Goal: Information Seeking & Learning: Check status

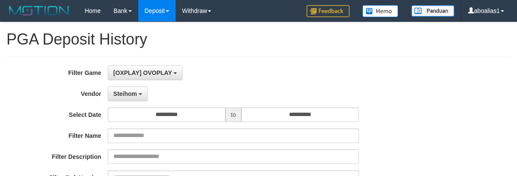
select select "**********"
select select "*"
select select "**"
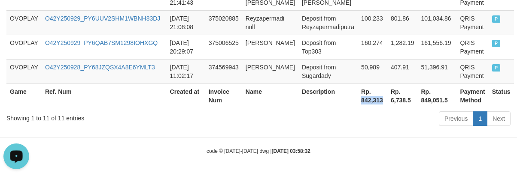
scroll to position [8, 0]
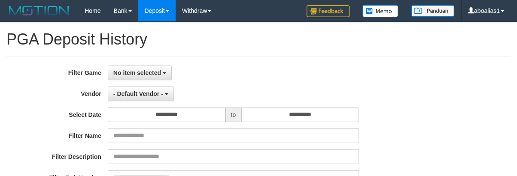
select select
select select "**"
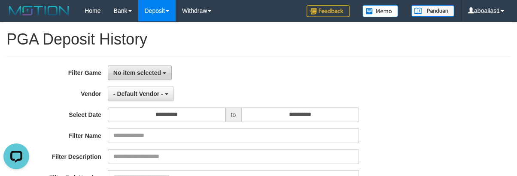
click at [128, 66] on button "No item selected" at bounding box center [140, 73] width 64 height 15
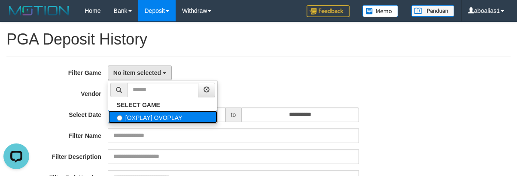
click at [133, 115] on label "[OXPLAY] OVOPLAY" at bounding box center [162, 117] width 109 height 13
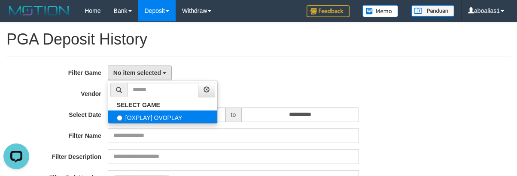
select select "****"
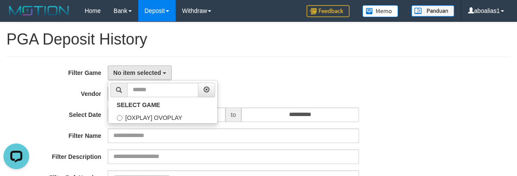
scroll to position [8, 0]
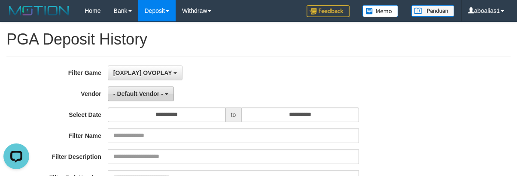
click at [126, 99] on button "- Default Vendor -" at bounding box center [141, 94] width 66 height 15
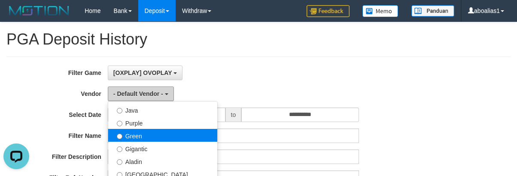
scroll to position [86, 0]
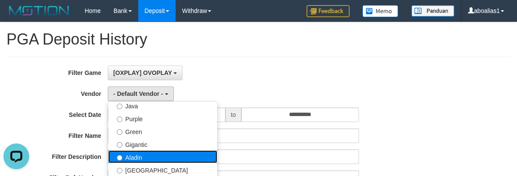
click at [142, 151] on label "Aladin" at bounding box center [162, 157] width 109 height 13
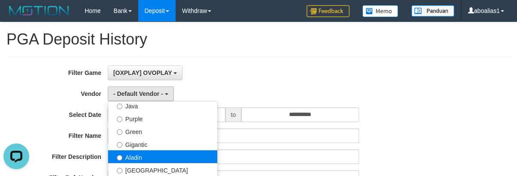
select select "**********"
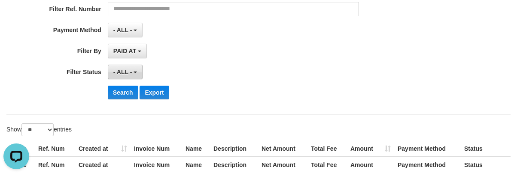
scroll to position [172, 0]
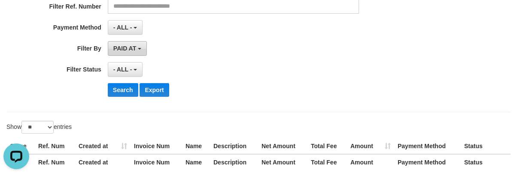
click at [121, 50] on span "PAID AT" at bounding box center [124, 48] width 23 height 7
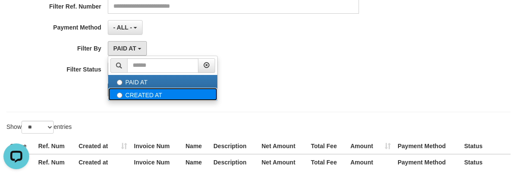
click at [121, 90] on label "CREATED AT" at bounding box center [162, 94] width 109 height 13
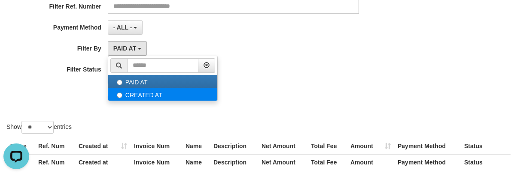
select select "*"
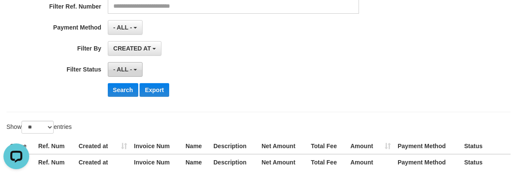
click at [116, 65] on button "- ALL -" at bounding box center [125, 69] width 35 height 15
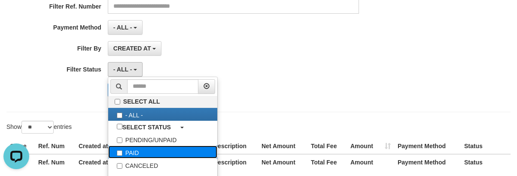
click at [129, 152] on label "PAID" at bounding box center [162, 152] width 109 height 13
select select "*"
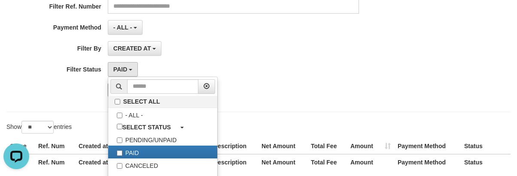
click at [27, 94] on div "Search Export" at bounding box center [215, 90] width 430 height 14
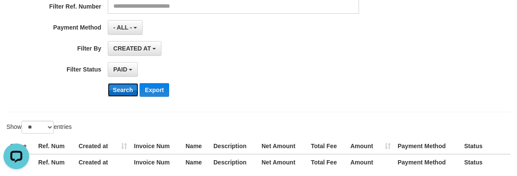
click at [110, 91] on button "Search" at bounding box center [123, 90] width 30 height 14
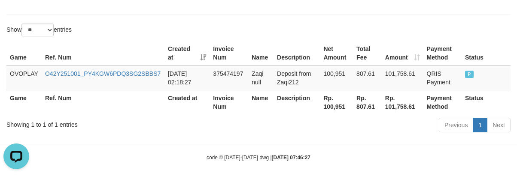
scroll to position [276, 0]
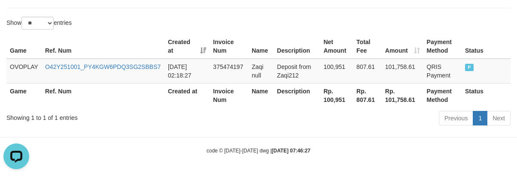
click at [334, 101] on th "Rp. 100,951" at bounding box center [336, 95] width 33 height 24
copy th ","
click at [325, 97] on th "Rp. 100,951" at bounding box center [336, 95] width 33 height 24
click at [326, 97] on th "Rp. 100,951" at bounding box center [336, 95] width 33 height 24
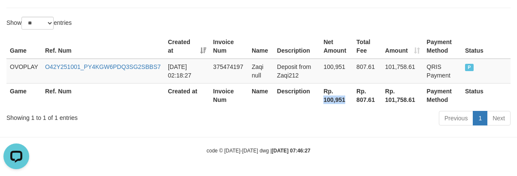
copy th "100,951"
click at [206, 75] on td "2025-10-01 02:18:27" at bounding box center [186, 71] width 45 height 25
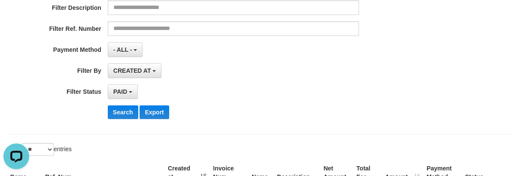
scroll to position [18, 0]
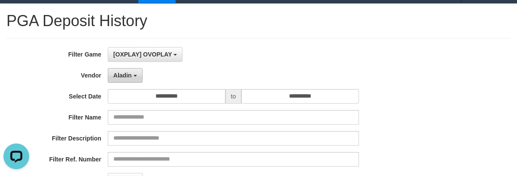
drag, startPoint x: 146, startPoint y: 73, endPoint x: 131, endPoint y: 80, distance: 16.3
click at [142, 75] on div "Aladin - Default Vendor - Lucy Luna Atlas WD LB Java Purple Green Gigantic Alad…" at bounding box center [233, 75] width 251 height 15
click at [130, 80] on button "Aladin" at bounding box center [125, 75] width 35 height 15
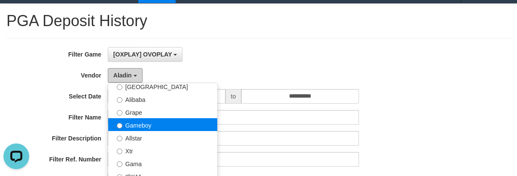
scroll to position [172, 0]
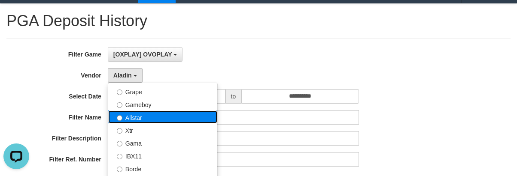
click at [139, 111] on label "Allstar" at bounding box center [162, 117] width 109 height 13
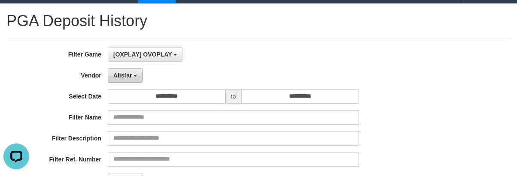
click at [122, 73] on span "Allstar" at bounding box center [122, 75] width 19 height 7
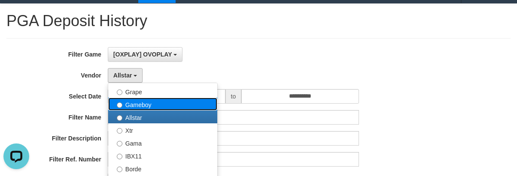
click at [137, 107] on label "Gameboy" at bounding box center [162, 104] width 109 height 13
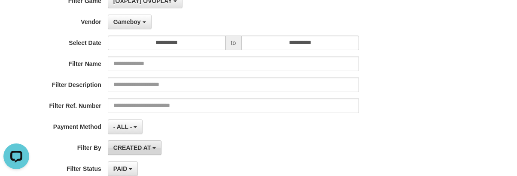
scroll to position [147, 0]
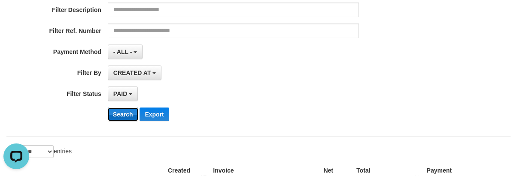
click at [121, 115] on button "Search" at bounding box center [123, 115] width 30 height 14
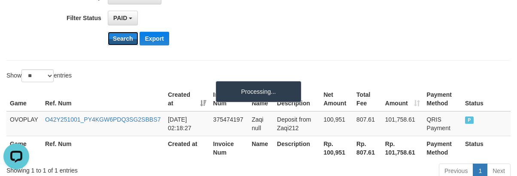
scroll to position [276, 0]
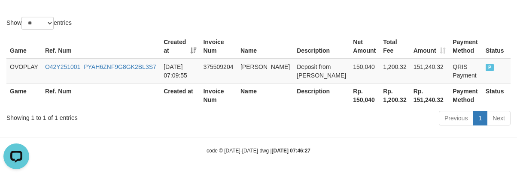
click at [349, 102] on th "Rp. 150,040" at bounding box center [364, 95] width 30 height 24
copy th "150,040"
click at [308, 127] on div "Previous 1 Next" at bounding box center [366, 119] width 288 height 18
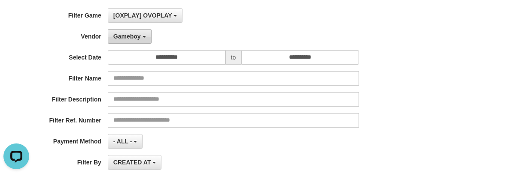
scroll to position [18, 0]
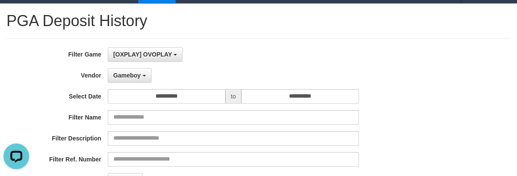
click at [124, 67] on div "**********" at bounding box center [215, 151] width 430 height 209
click at [124, 76] on span "Gameboy" at bounding box center [126, 75] width 27 height 7
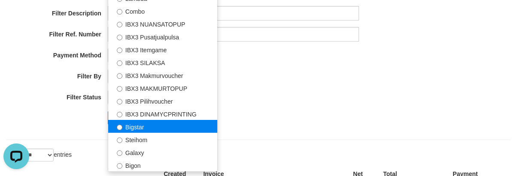
scroll to position [147, 0]
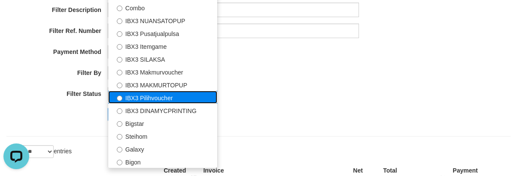
click at [151, 94] on label "IBX3 Pilihvoucher" at bounding box center [162, 97] width 109 height 13
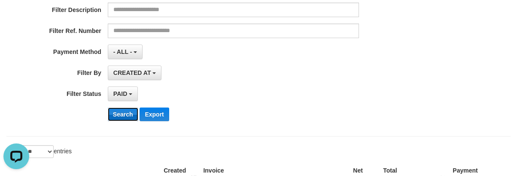
click at [130, 115] on button "Search" at bounding box center [123, 115] width 30 height 14
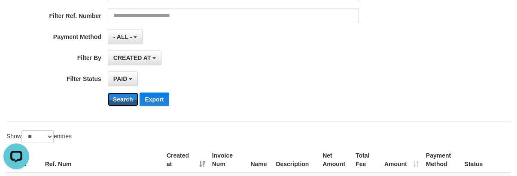
scroll to position [53, 0]
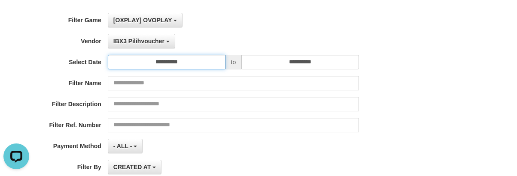
click at [152, 55] on input "**********" at bounding box center [167, 62] width 118 height 15
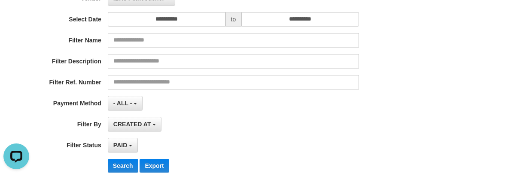
click at [79, 70] on div "**********" at bounding box center [215, 74] width 430 height 209
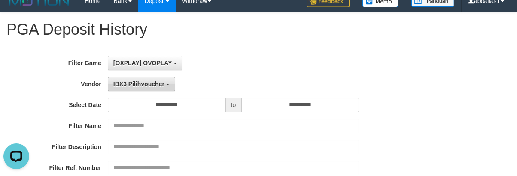
drag, startPoint x: 132, startPoint y: 79, endPoint x: 128, endPoint y: 103, distance: 23.4
click at [132, 80] on button "IBX3 Pilihvoucher" at bounding box center [141, 84] width 67 height 15
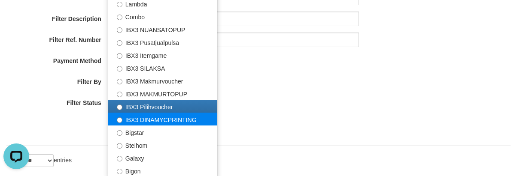
scroll to position [139, 0]
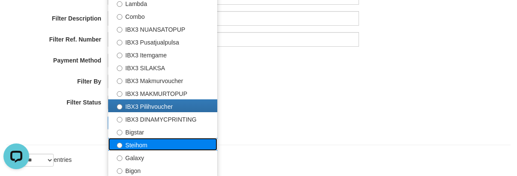
click at [147, 148] on label "Steihom" at bounding box center [162, 144] width 109 height 13
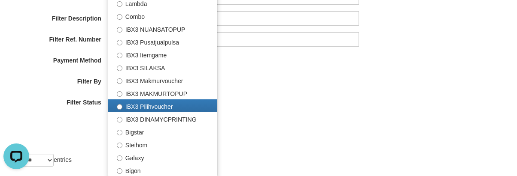
select select "**********"
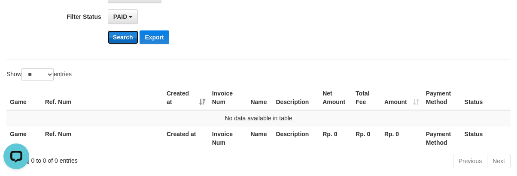
click at [125, 39] on button "Search" at bounding box center [123, 37] width 30 height 14
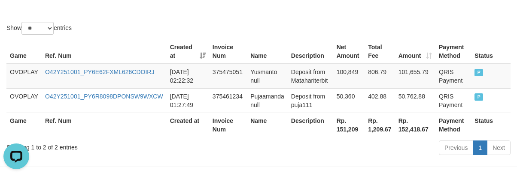
scroll to position [300, 0]
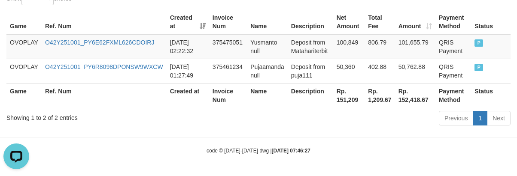
click at [351, 102] on th "Rp. 151,209" at bounding box center [349, 95] width 32 height 24
copy th "151,209"
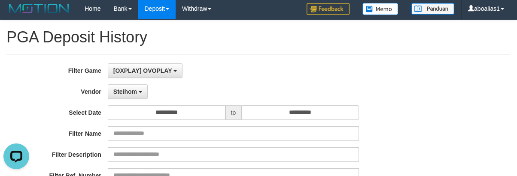
scroll to position [0, 0]
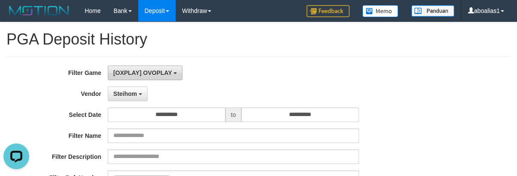
click at [133, 77] on button "[OXPLAY] OVOPLAY" at bounding box center [145, 73] width 75 height 15
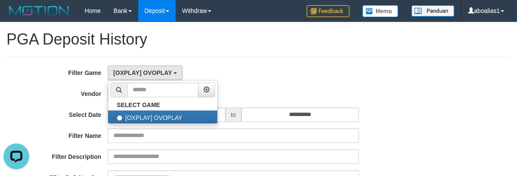
click at [94, 91] on label "Vendor" at bounding box center [54, 93] width 108 height 12
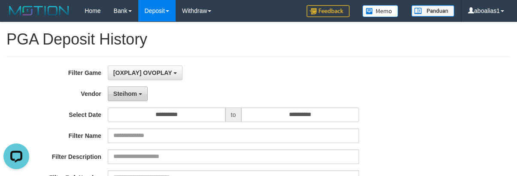
click at [115, 91] on span "Steihom" at bounding box center [125, 94] width 24 height 7
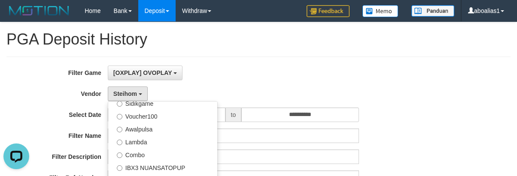
click at [87, 121] on div "**********" at bounding box center [215, 115] width 430 height 15
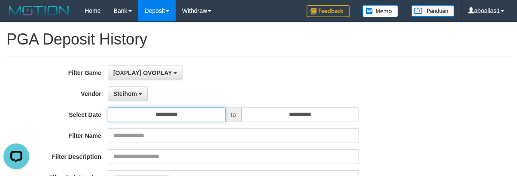
click at [133, 117] on input "**********" at bounding box center [167, 115] width 118 height 15
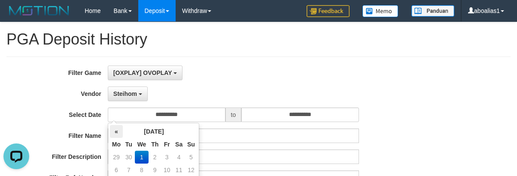
click at [112, 133] on th "«" at bounding box center [116, 131] width 13 height 13
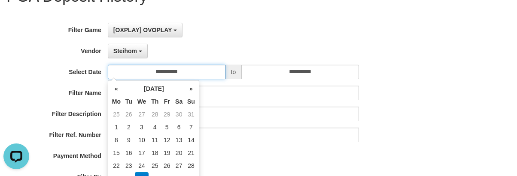
scroll to position [86, 0]
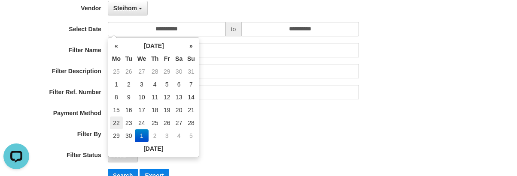
click at [113, 127] on td "22" at bounding box center [116, 123] width 13 height 13
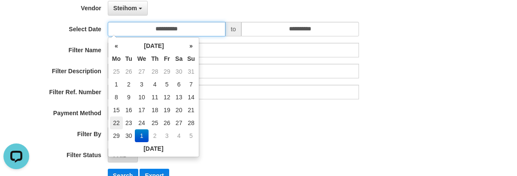
type input "**********"
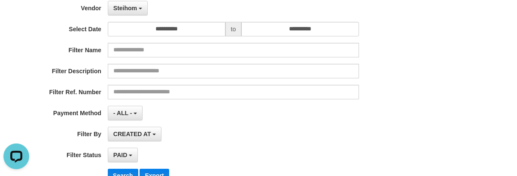
click at [33, 88] on label "Filter Ref. Number" at bounding box center [54, 91] width 108 height 12
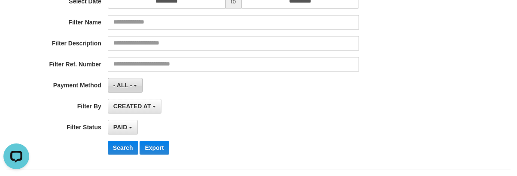
scroll to position [129, 0]
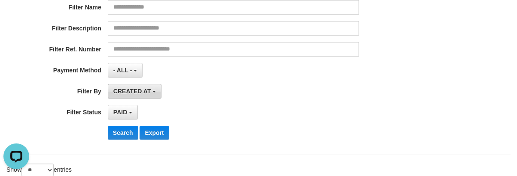
click at [120, 91] on span "CREATED AT" at bounding box center [132, 91] width 38 height 7
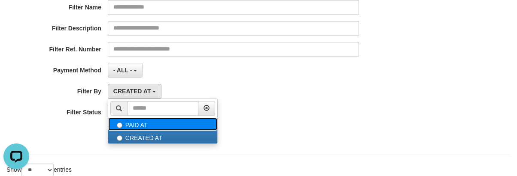
click at [135, 123] on label "PAID AT" at bounding box center [162, 124] width 109 height 13
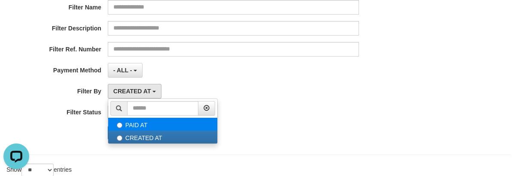
select select "*"
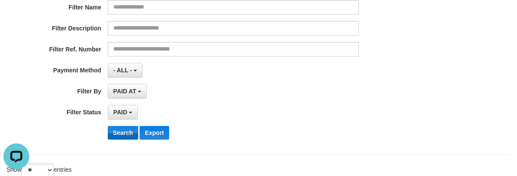
drag, startPoint x: 83, startPoint y: 114, endPoint x: 123, endPoint y: 136, distance: 45.7
click at [88, 117] on div "**********" at bounding box center [215, 112] width 430 height 15
click at [123, 136] on button "Search" at bounding box center [123, 133] width 30 height 14
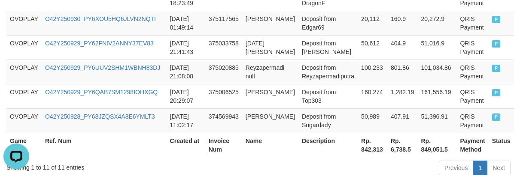
scroll to position [521, 0]
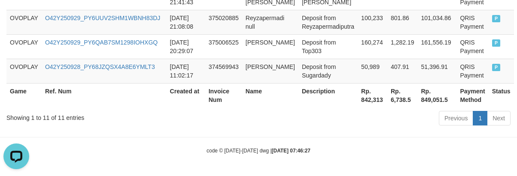
click at [365, 103] on th "Rp. 842,313" at bounding box center [372, 95] width 30 height 24
copy th "842,313"
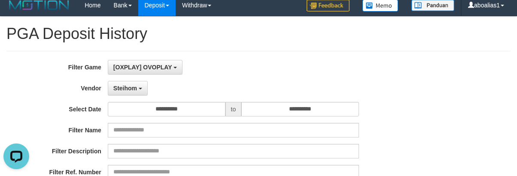
scroll to position [0, 0]
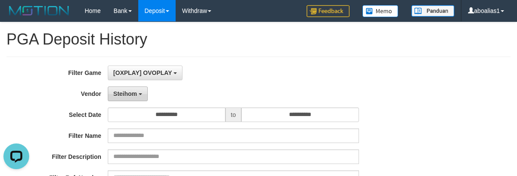
click at [133, 95] on span "Steihom" at bounding box center [125, 94] width 24 height 7
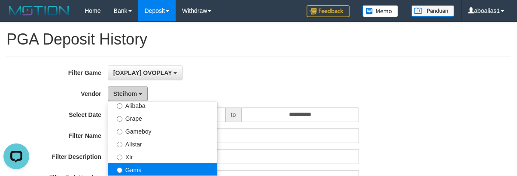
scroll to position [148, 0]
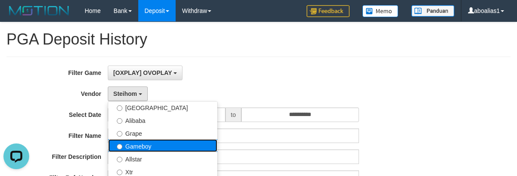
click at [148, 144] on label "Gameboy" at bounding box center [162, 145] width 109 height 13
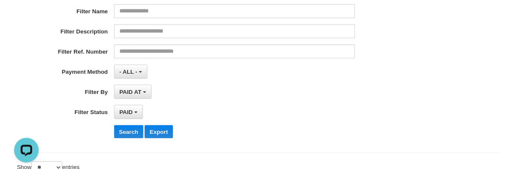
scroll to position [215, 0]
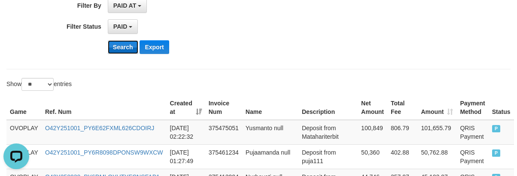
click at [125, 40] on button "Search" at bounding box center [123, 47] width 30 height 14
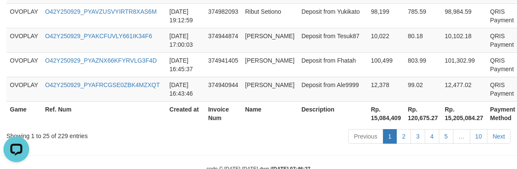
scroll to position [870, 0]
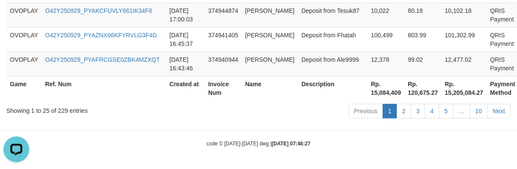
click at [367, 100] on th "Rp. 15,084,409" at bounding box center [385, 88] width 37 height 24
click at [367, 99] on th "Rp. 15,084,409" at bounding box center [385, 88] width 37 height 24
click at [367, 94] on th "Rp. 15,084,409" at bounding box center [385, 88] width 37 height 24
click at [148, 103] on div "Showing 1 to 25 of 229 entries" at bounding box center [107, 109] width 203 height 12
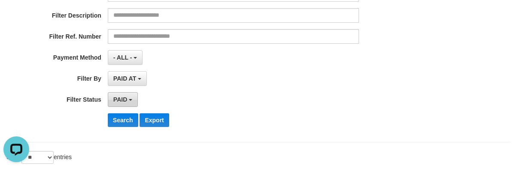
scroll to position [12, 0]
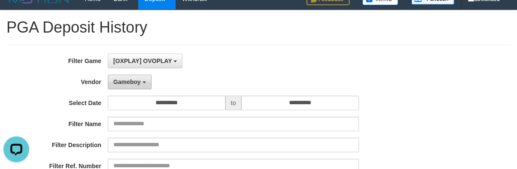
click at [118, 82] on span "Gameboy" at bounding box center [126, 82] width 27 height 7
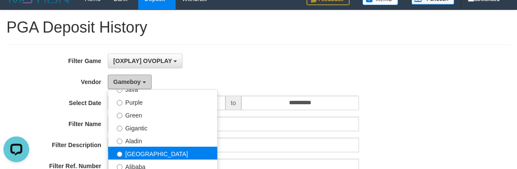
scroll to position [106, 0]
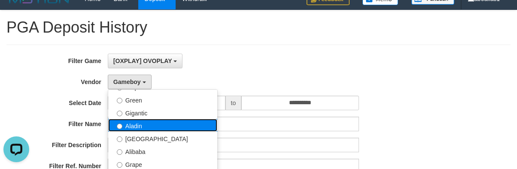
click at [142, 130] on label "Aladin" at bounding box center [162, 125] width 109 height 13
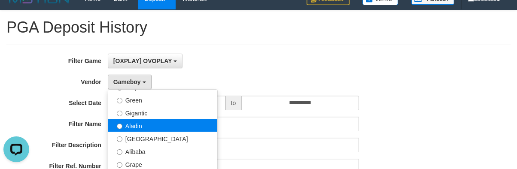
select select "**********"
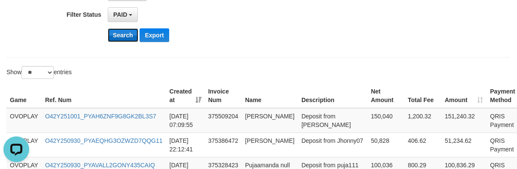
click at [117, 36] on button "Search" at bounding box center [123, 35] width 30 height 14
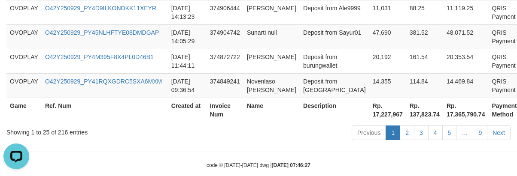
scroll to position [863, 0]
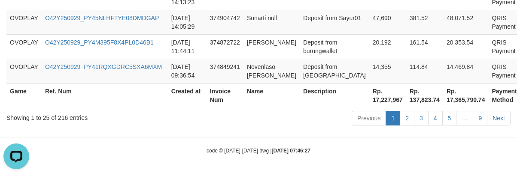
click at [369, 102] on th "Rp. 17,227,967" at bounding box center [387, 95] width 37 height 24
copy th "17,227,967"
click at [137, 111] on div "Showing 1 to 25 of 216 entries" at bounding box center [107, 116] width 203 height 12
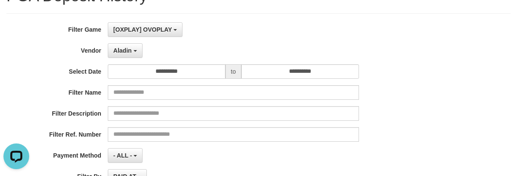
scroll to position [0, 0]
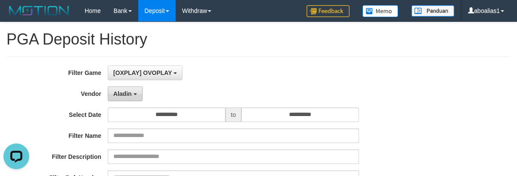
drag, startPoint x: 106, startPoint y: 94, endPoint x: 121, endPoint y: 98, distance: 15.3
click at [107, 94] on label "Vendor" at bounding box center [54, 93] width 108 height 12
click at [121, 98] on button "Aladin" at bounding box center [125, 94] width 35 height 15
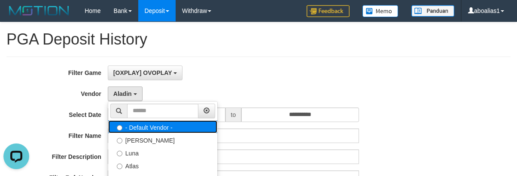
click at [133, 123] on label "- Default Vendor -" at bounding box center [162, 127] width 109 height 13
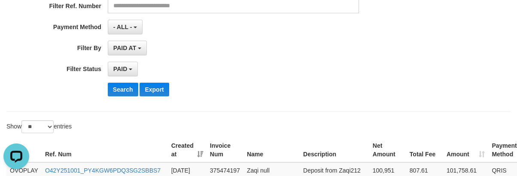
scroll to position [215, 0]
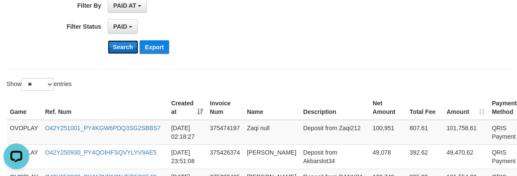
click at [126, 50] on button "Search" at bounding box center [123, 47] width 30 height 14
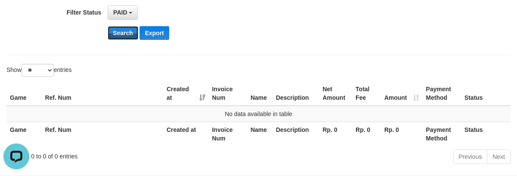
scroll to position [96, 0]
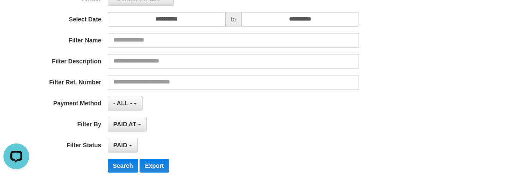
click at [272, 116] on div "**********" at bounding box center [215, 74] width 430 height 209
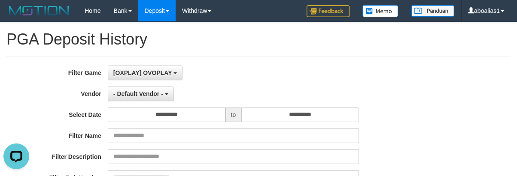
click at [154, 85] on div "**********" at bounding box center [215, 170] width 430 height 209
click at [152, 91] on span "- Default Vendor -" at bounding box center [138, 94] width 50 height 7
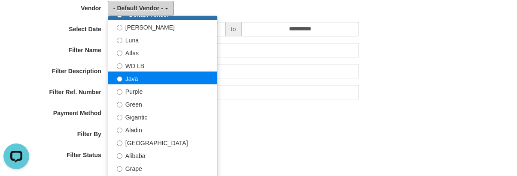
scroll to position [43, 0]
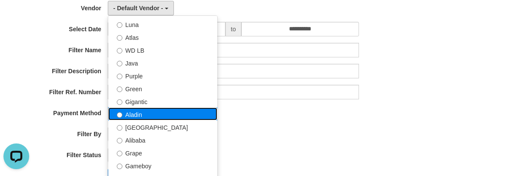
click at [159, 110] on label "Aladin" at bounding box center [162, 114] width 109 height 13
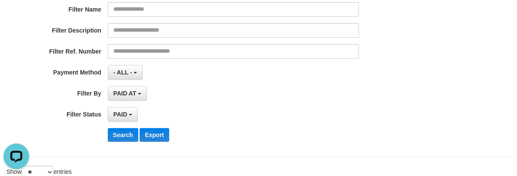
scroll to position [172, 0]
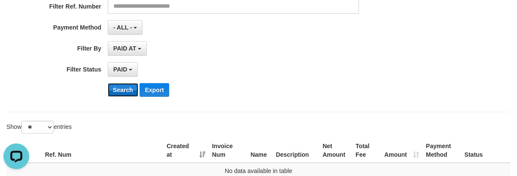
click at [120, 94] on button "Search" at bounding box center [123, 90] width 30 height 14
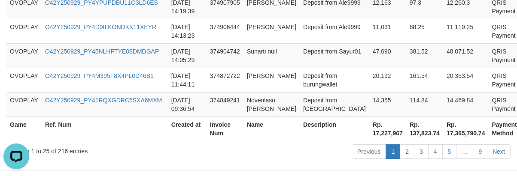
scroll to position [863, 0]
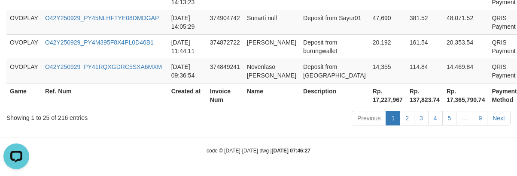
click at [369, 100] on th "Rp. 17,227,967" at bounding box center [387, 95] width 37 height 24
copy th "17,227,967"
click at [206, 106] on th "Invoice Num" at bounding box center [224, 95] width 37 height 24
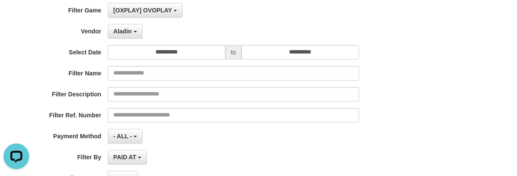
scroll to position [48, 0]
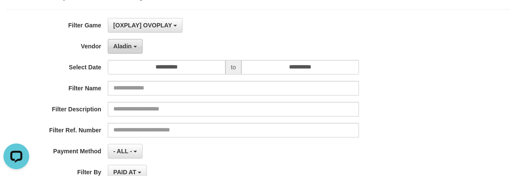
click at [119, 50] on button "Aladin" at bounding box center [125, 46] width 35 height 15
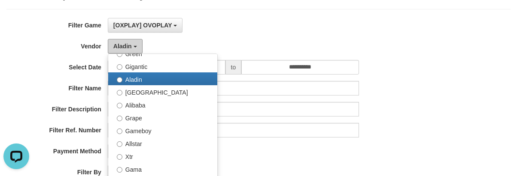
scroll to position [129, 0]
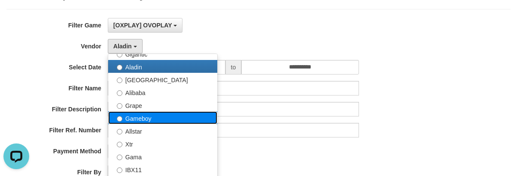
click at [144, 116] on label "Gameboy" at bounding box center [162, 118] width 109 height 13
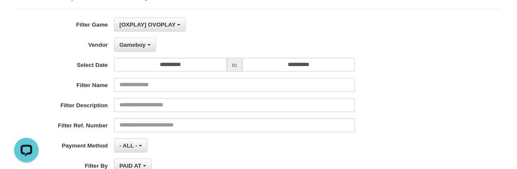
scroll to position [133, 0]
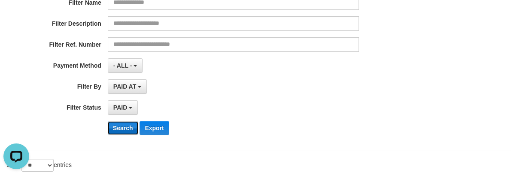
click at [127, 127] on button "Search" at bounding box center [123, 128] width 30 height 14
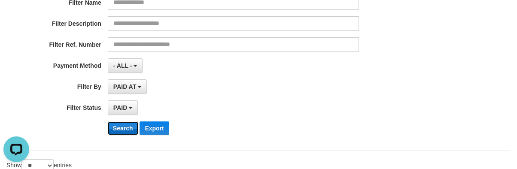
click at [120, 128] on button "Search" at bounding box center [123, 128] width 30 height 14
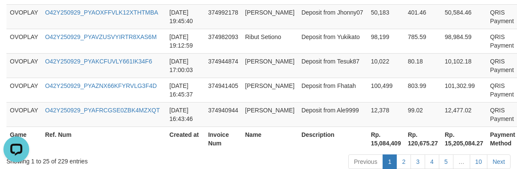
scroll to position [870, 0]
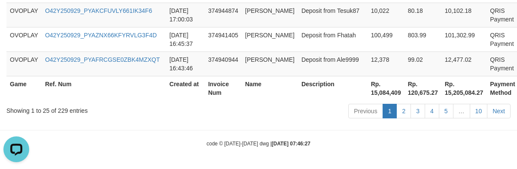
click at [367, 98] on th "Rp. 15,084,409" at bounding box center [385, 88] width 37 height 24
click at [367, 97] on th "Rp. 15,084,409" at bounding box center [385, 88] width 37 height 24
click at [367, 95] on th "Rp. 15,084,409" at bounding box center [385, 88] width 37 height 24
copy th "15,084,409"
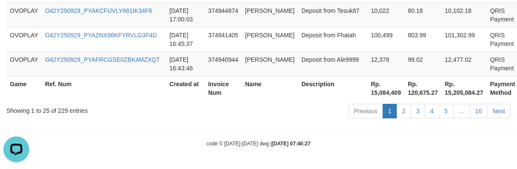
drag, startPoint x: 254, startPoint y: 114, endPoint x: 173, endPoint y: 124, distance: 81.8
click at [253, 113] on div "Previous 1 2 3 4 5 … 10 Next" at bounding box center [366, 112] width 288 height 18
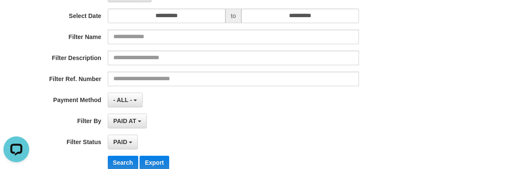
scroll to position [55, 0]
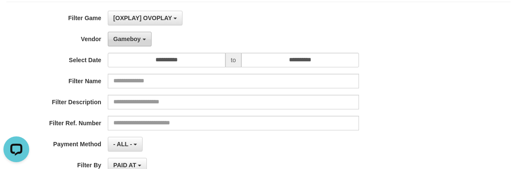
click at [133, 36] on span "Gameboy" at bounding box center [126, 39] width 27 height 7
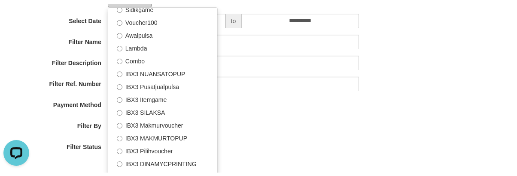
scroll to position [141, 0]
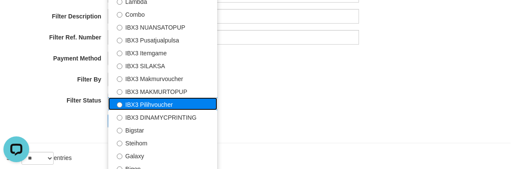
click at [151, 107] on label "IBX3 Pilihvoucher" at bounding box center [162, 103] width 109 height 13
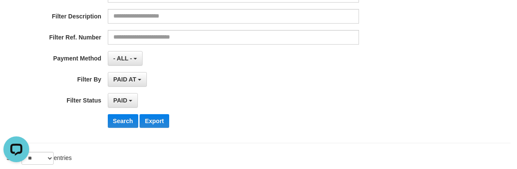
click at [115, 128] on div "**********" at bounding box center [215, 29] width 430 height 209
click at [123, 122] on button "Search" at bounding box center [123, 121] width 30 height 14
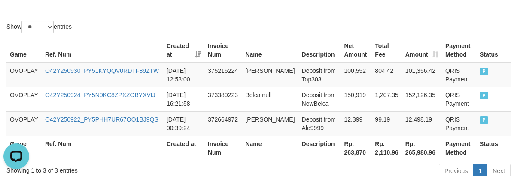
scroll to position [325, 0]
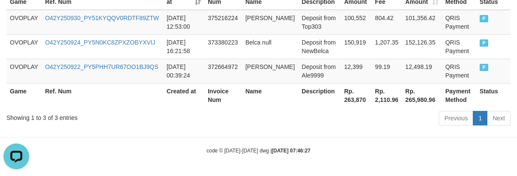
click at [344, 96] on th "Rp. 263,870" at bounding box center [355, 95] width 31 height 24
copy th "263,870"
click at [172, 119] on div "Showing 1 to 3 of 3 entries" at bounding box center [107, 116] width 203 height 12
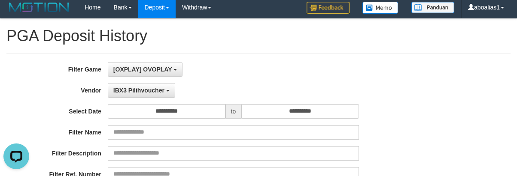
scroll to position [0, 0]
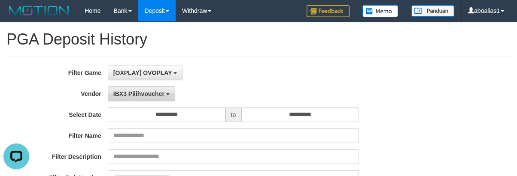
click at [149, 91] on span "IBX3 Pilihvoucher" at bounding box center [138, 94] width 51 height 7
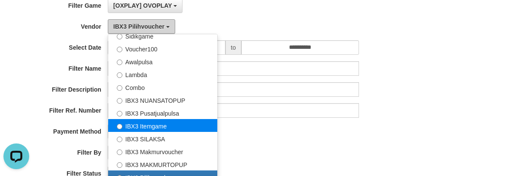
scroll to position [172, 0]
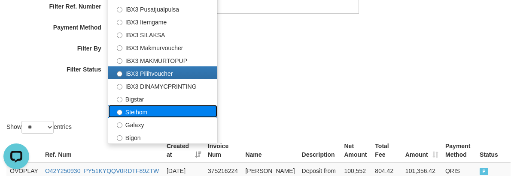
click at [149, 112] on label "Steihom" at bounding box center [162, 111] width 109 height 13
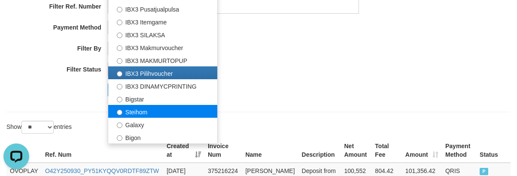
select select "**********"
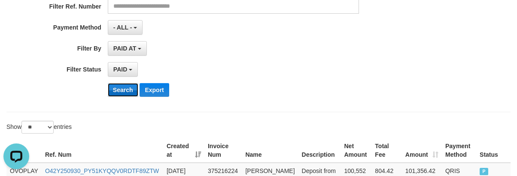
click at [115, 95] on button "Search" at bounding box center [123, 90] width 30 height 14
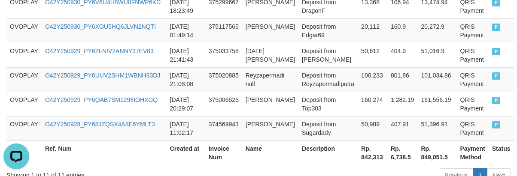
scroll to position [521, 0]
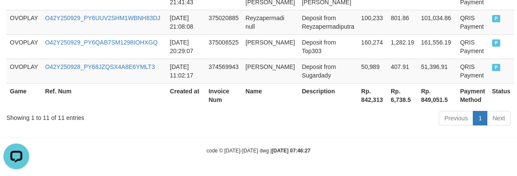
click at [357, 97] on th "Rp. 842,313" at bounding box center [372, 95] width 30 height 24
copy th "842,313"
